Goal: Transaction & Acquisition: Download file/media

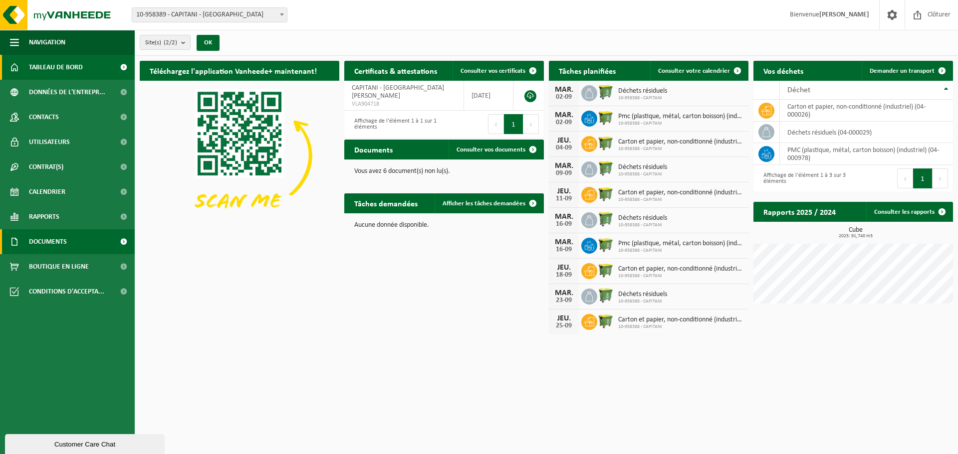
click at [65, 241] on span "Documents" at bounding box center [48, 241] width 38 height 25
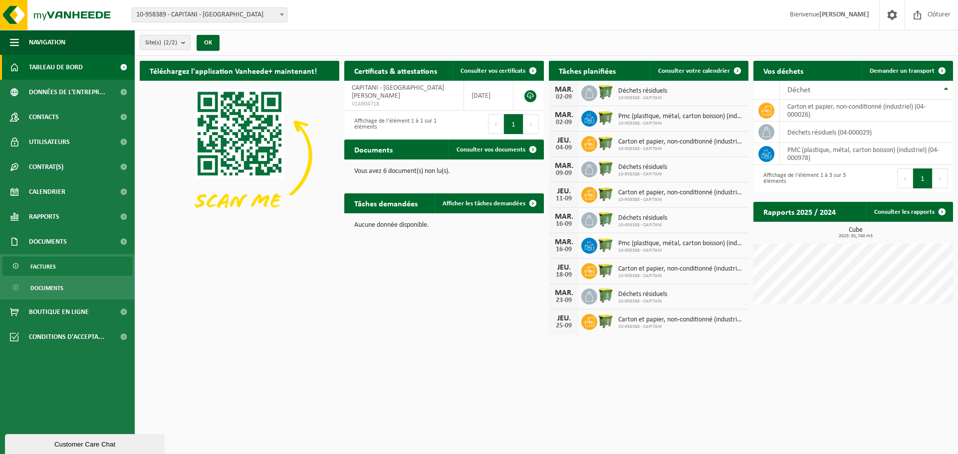
click at [62, 265] on link "Factures" at bounding box center [67, 266] width 130 height 19
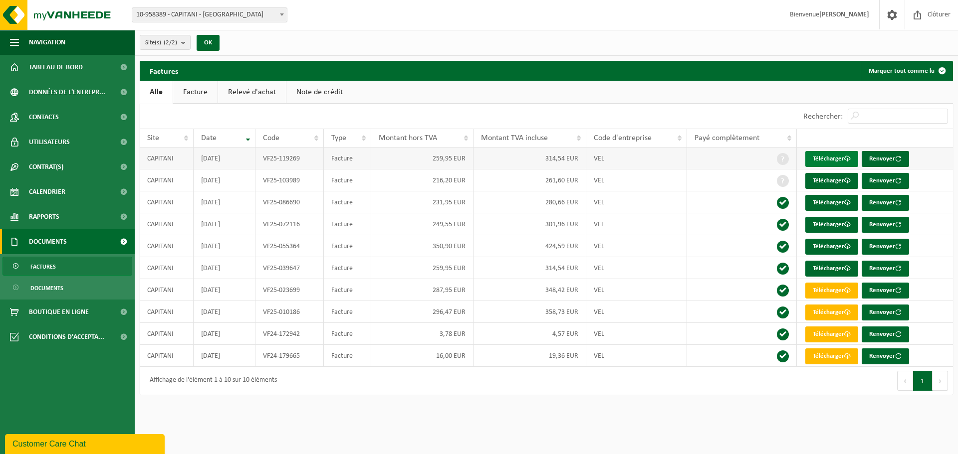
click at [842, 158] on link "Télécharger" at bounding box center [831, 159] width 53 height 16
click at [826, 183] on link "Télécharger" at bounding box center [831, 181] width 53 height 16
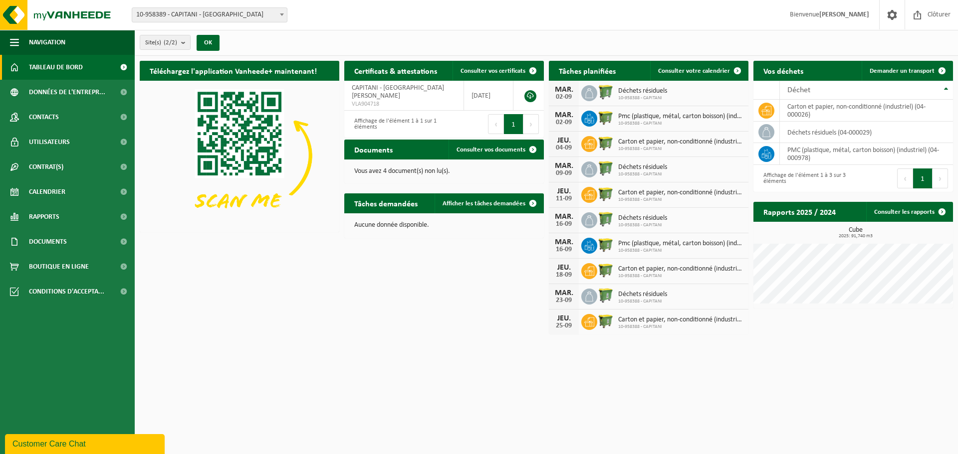
click at [246, 13] on span "10-958389 - CAPITANI - [GEOGRAPHIC_DATA]" at bounding box center [209, 15] width 155 height 14
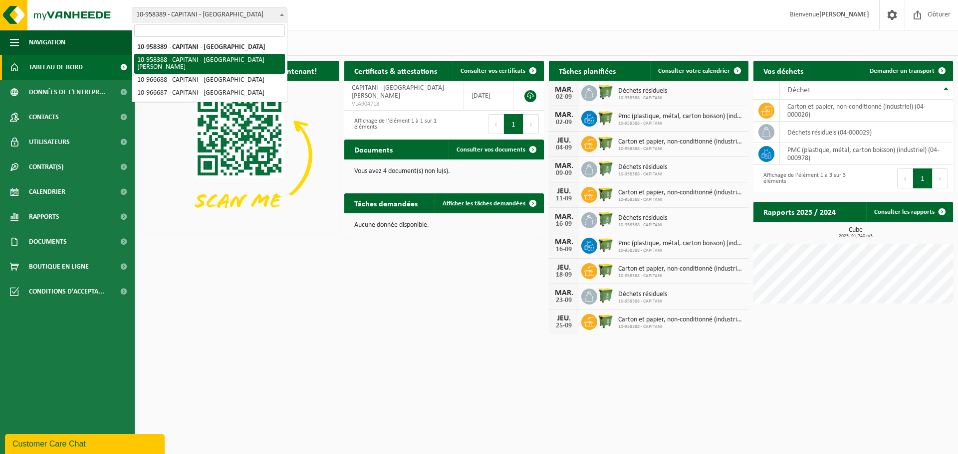
select select "148182"
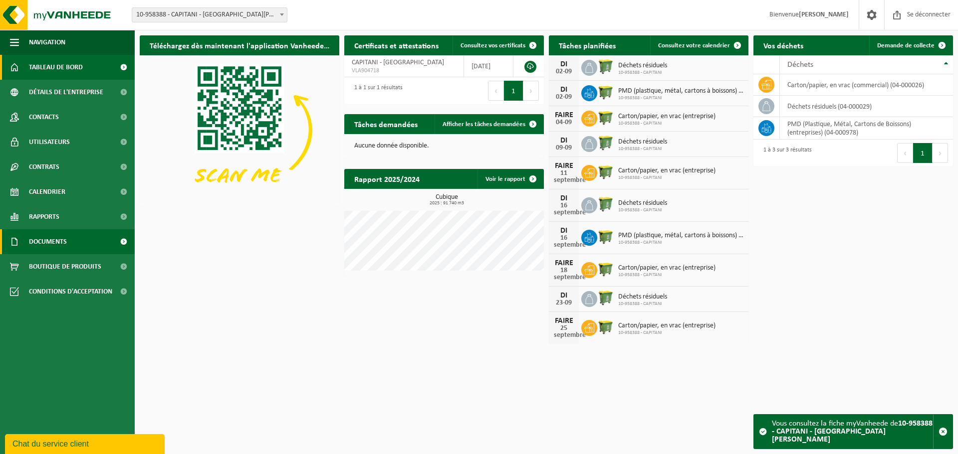
click at [69, 243] on link "Documents" at bounding box center [67, 241] width 135 height 25
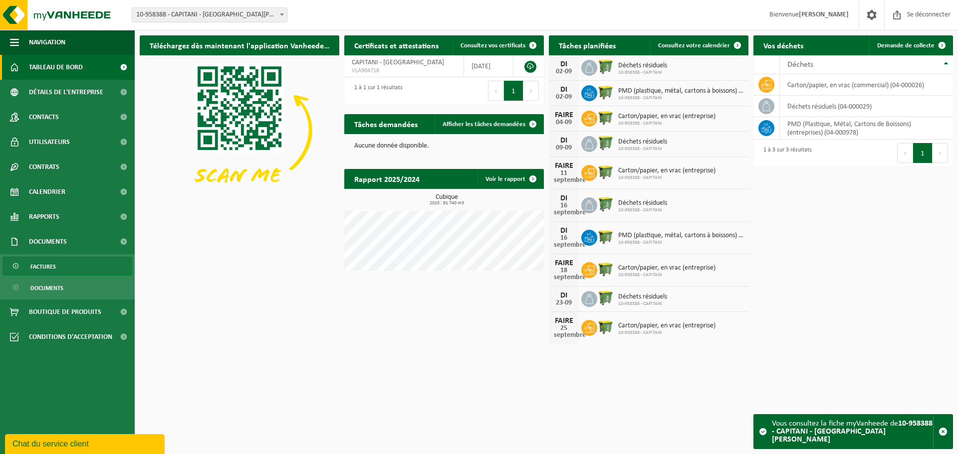
click at [61, 265] on link "Factures" at bounding box center [67, 266] width 130 height 19
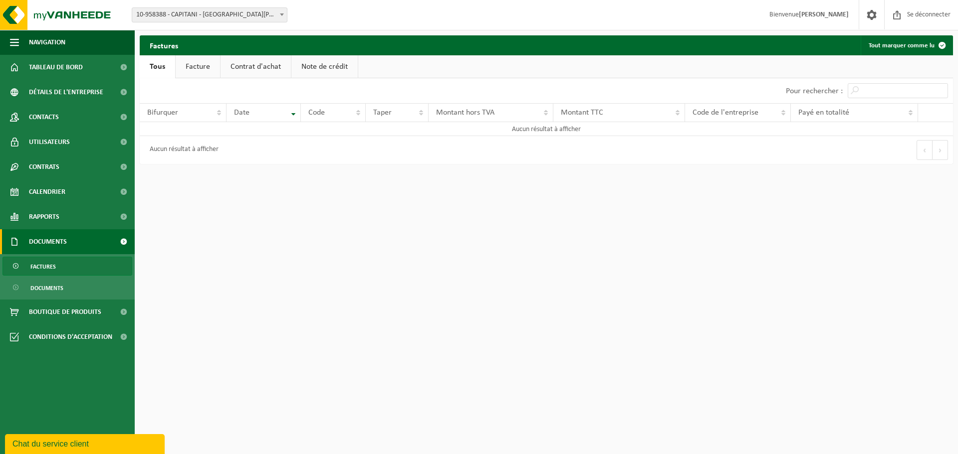
click at [212, 18] on font "10-958388 - CAPITANI - [GEOGRAPHIC_DATA][PERSON_NAME]" at bounding box center [224, 14] width 176 height 7
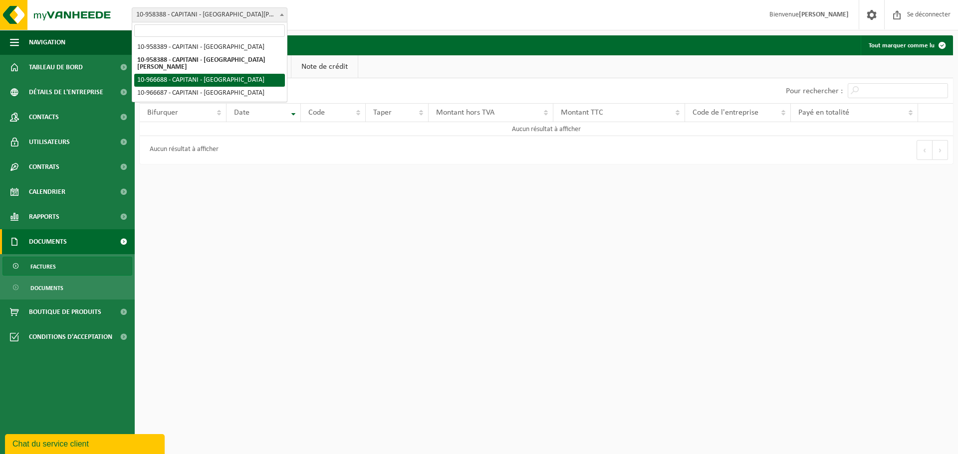
select select "153226"
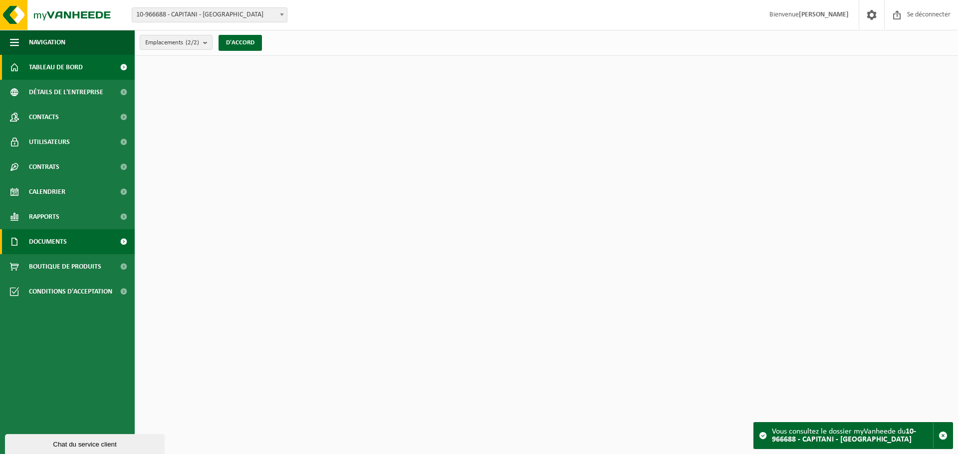
click at [74, 239] on link "Documents" at bounding box center [67, 241] width 135 height 25
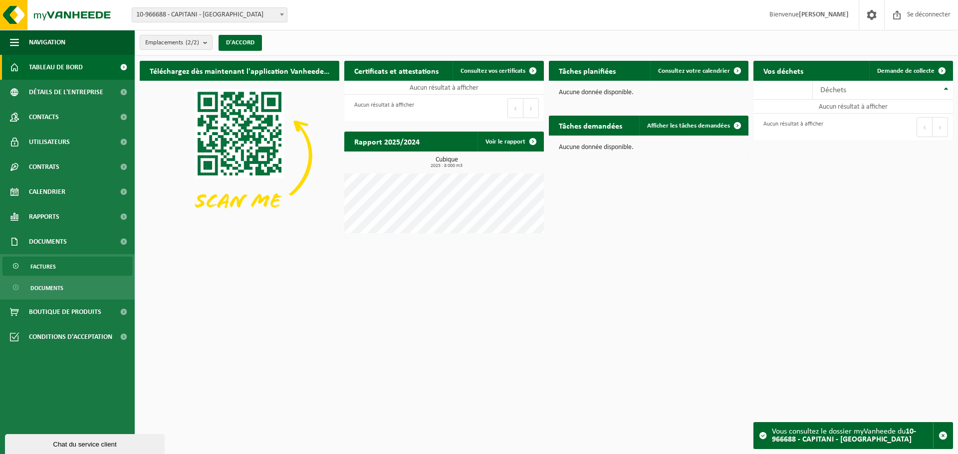
click at [73, 271] on link "Factures" at bounding box center [67, 266] width 130 height 19
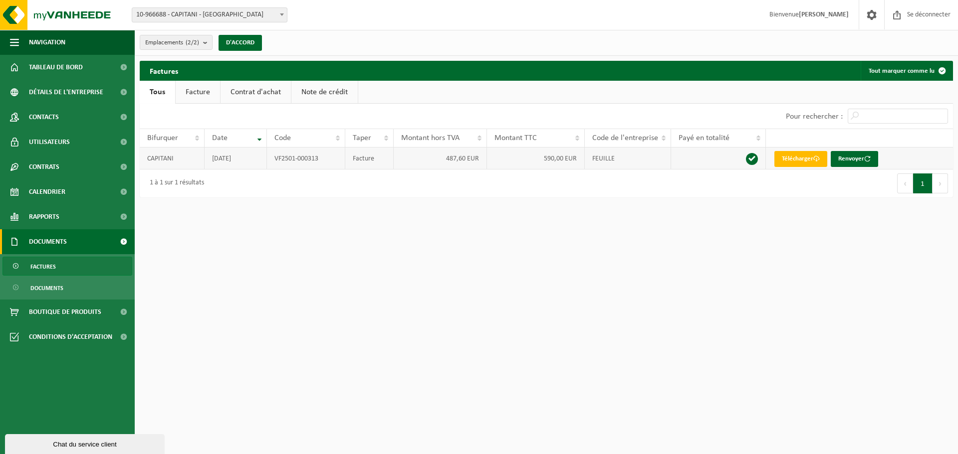
click at [261, 155] on td "[DATE]" at bounding box center [235, 159] width 62 height 22
click at [530, 164] on td "590,00 EUR" at bounding box center [536, 159] width 98 height 22
click at [310, 158] on font "VF2501-000313" at bounding box center [296, 158] width 44 height 7
click at [807, 156] on font "Télécharger" at bounding box center [797, 159] width 31 height 6
